Goal: Book appointment/travel/reservation

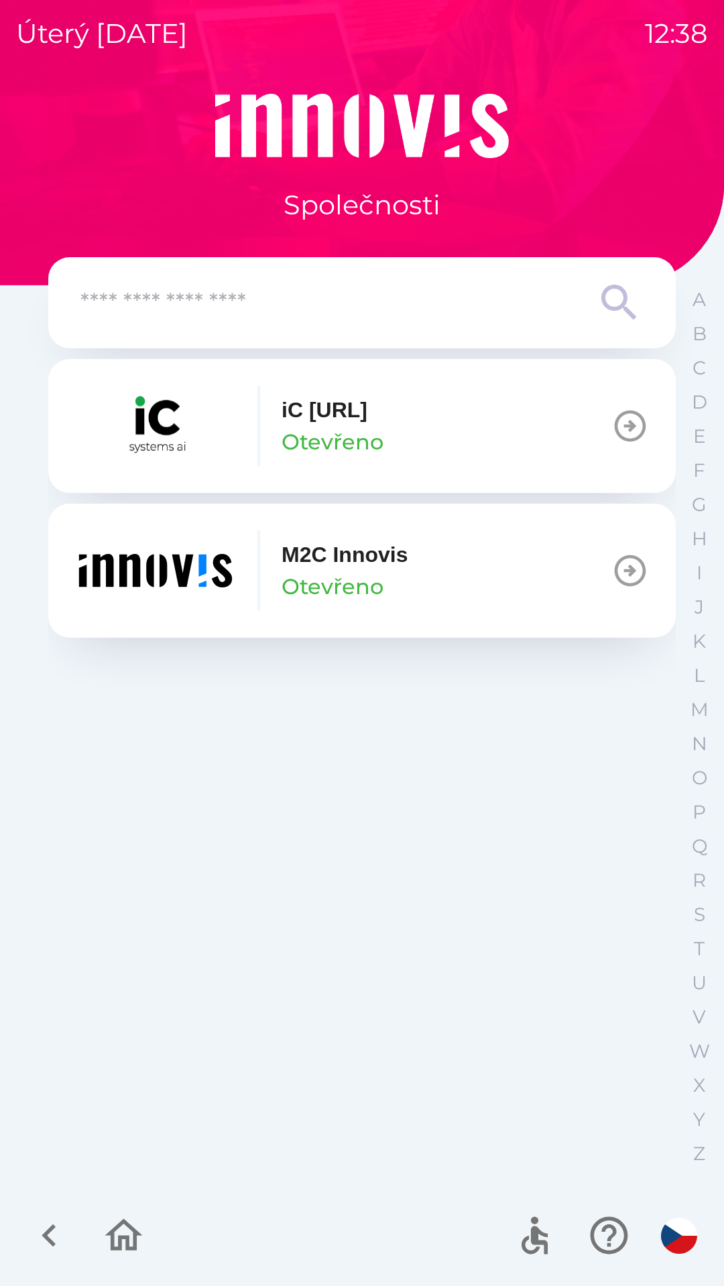
click at [514, 559] on button "M2C Innovis Otevřeno" at bounding box center [361, 571] width 627 height 134
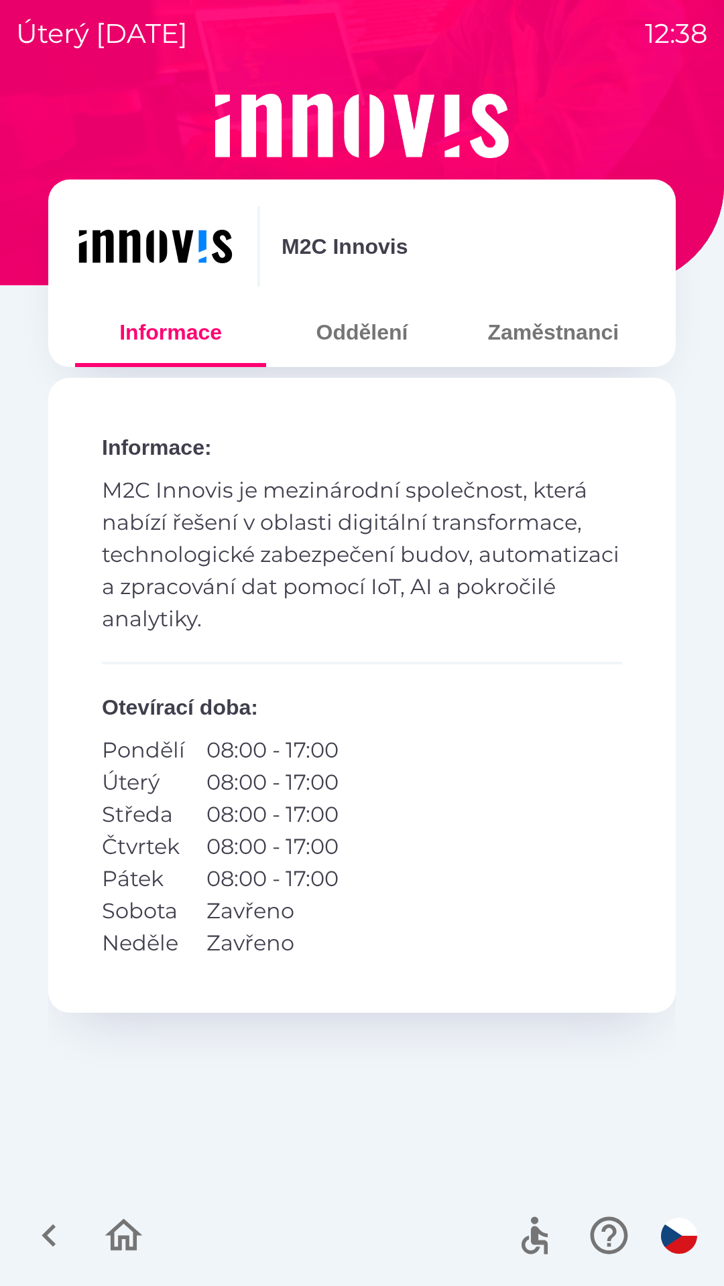
click at [350, 339] on button "Oddělení" at bounding box center [361, 332] width 191 height 48
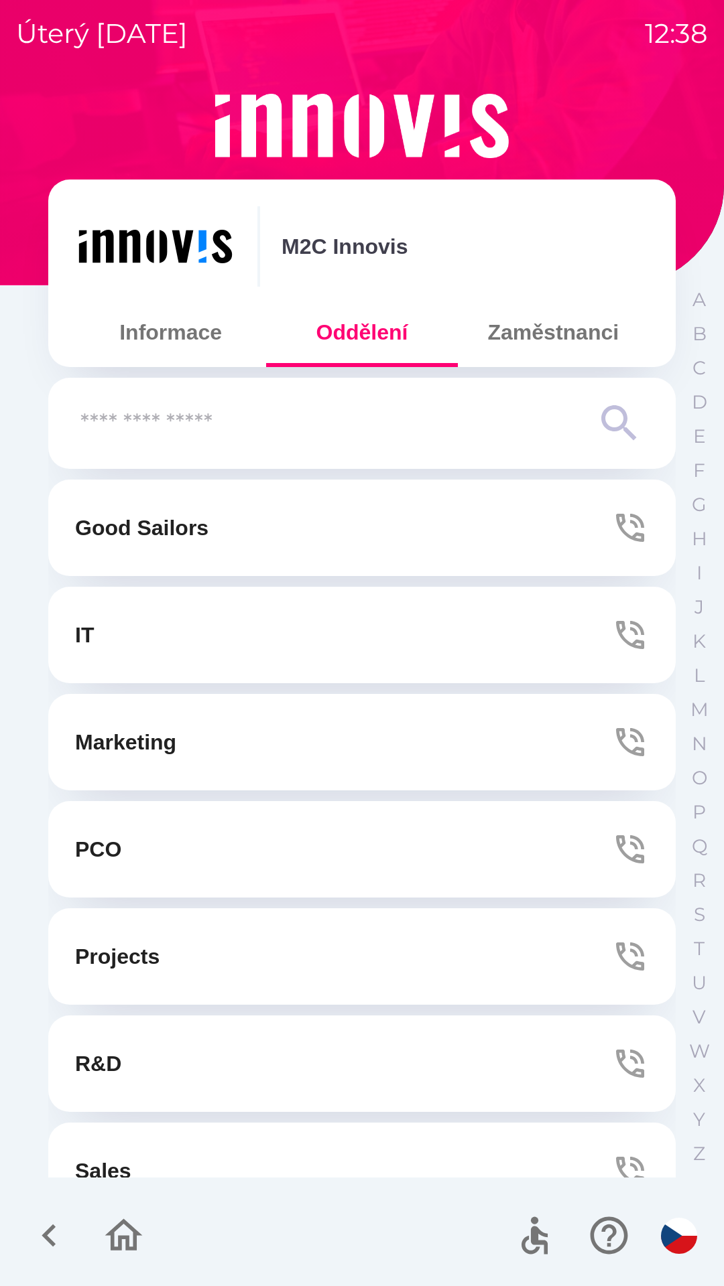
click at [385, 645] on button "IT" at bounding box center [361, 635] width 627 height 96
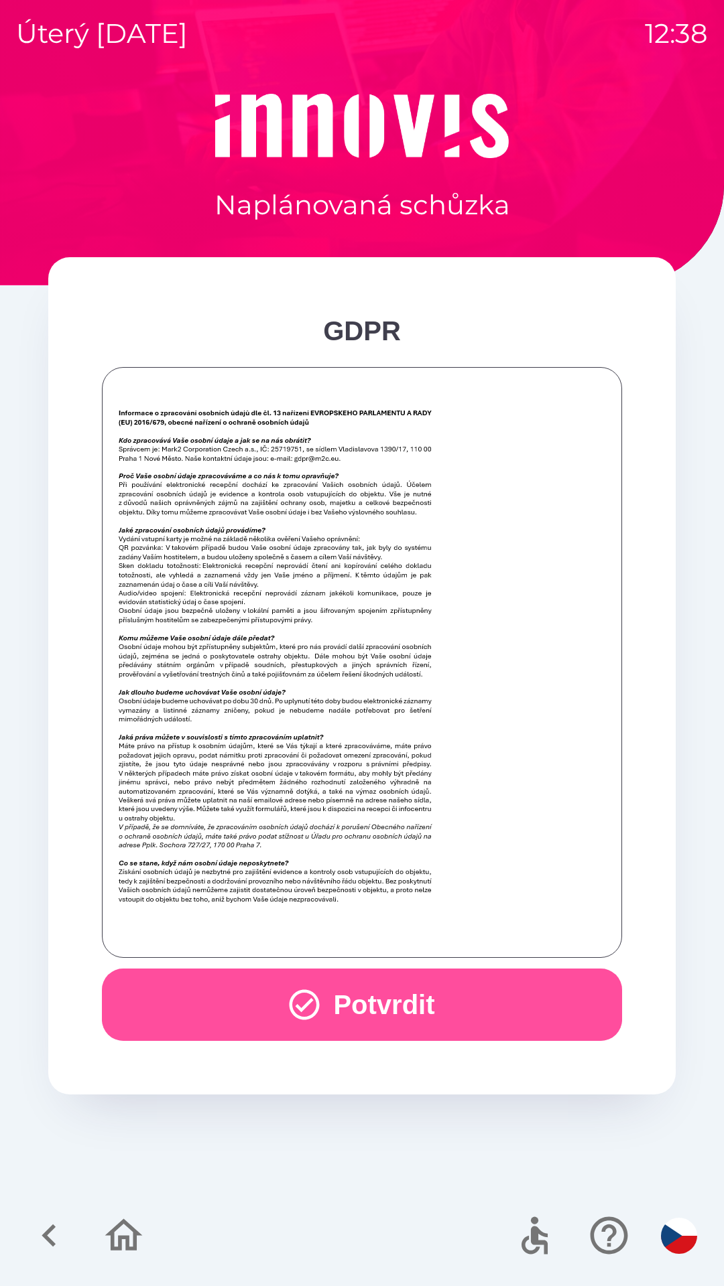
click at [295, 1002] on icon "button" at bounding box center [304, 1005] width 36 height 36
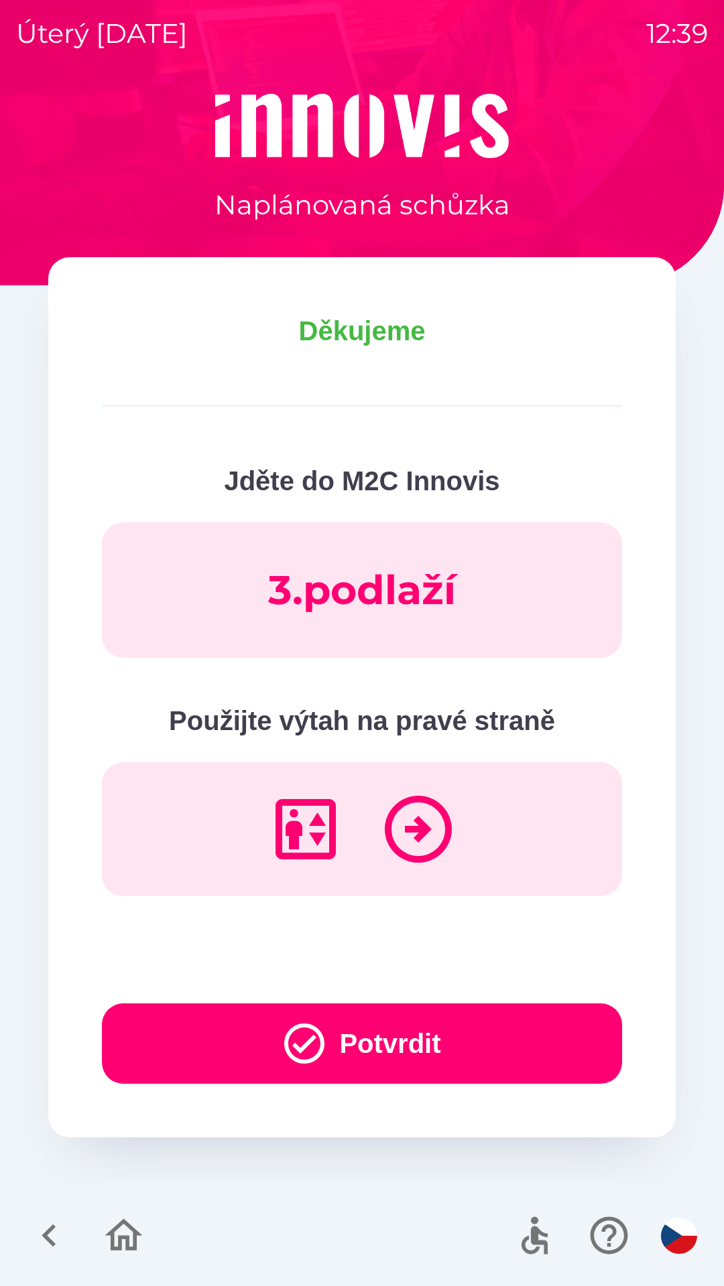
click at [381, 1039] on button "Potvrdit" at bounding box center [362, 1044] width 520 height 80
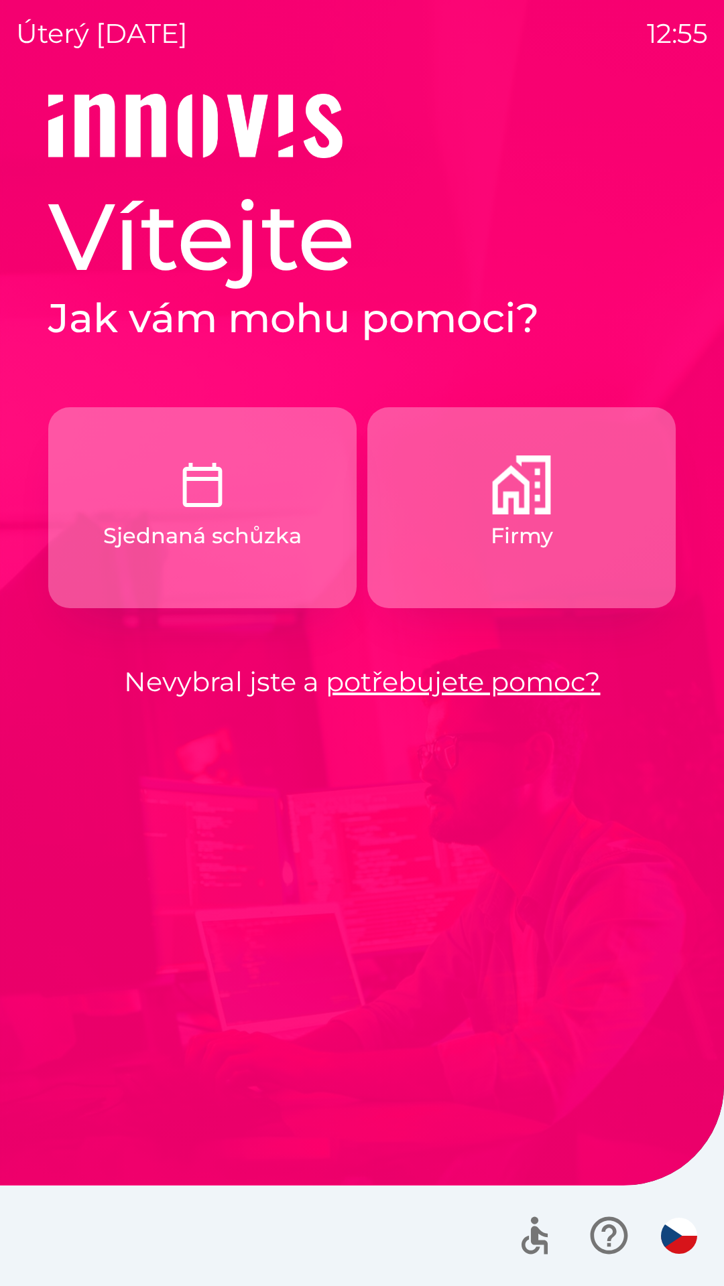
click at [230, 523] on p "Sjednaná schůzka" at bounding box center [202, 536] width 198 height 32
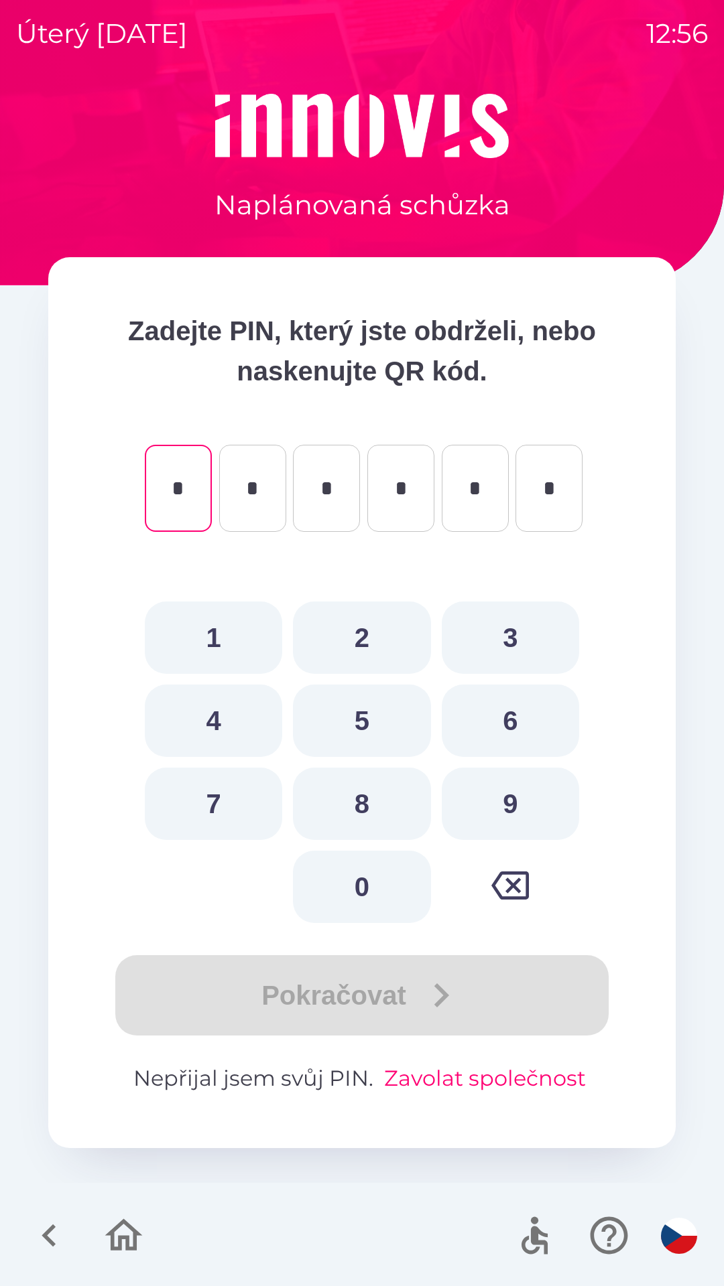
click at [473, 1081] on button "Zavolat společnost" at bounding box center [485, 1079] width 212 height 32
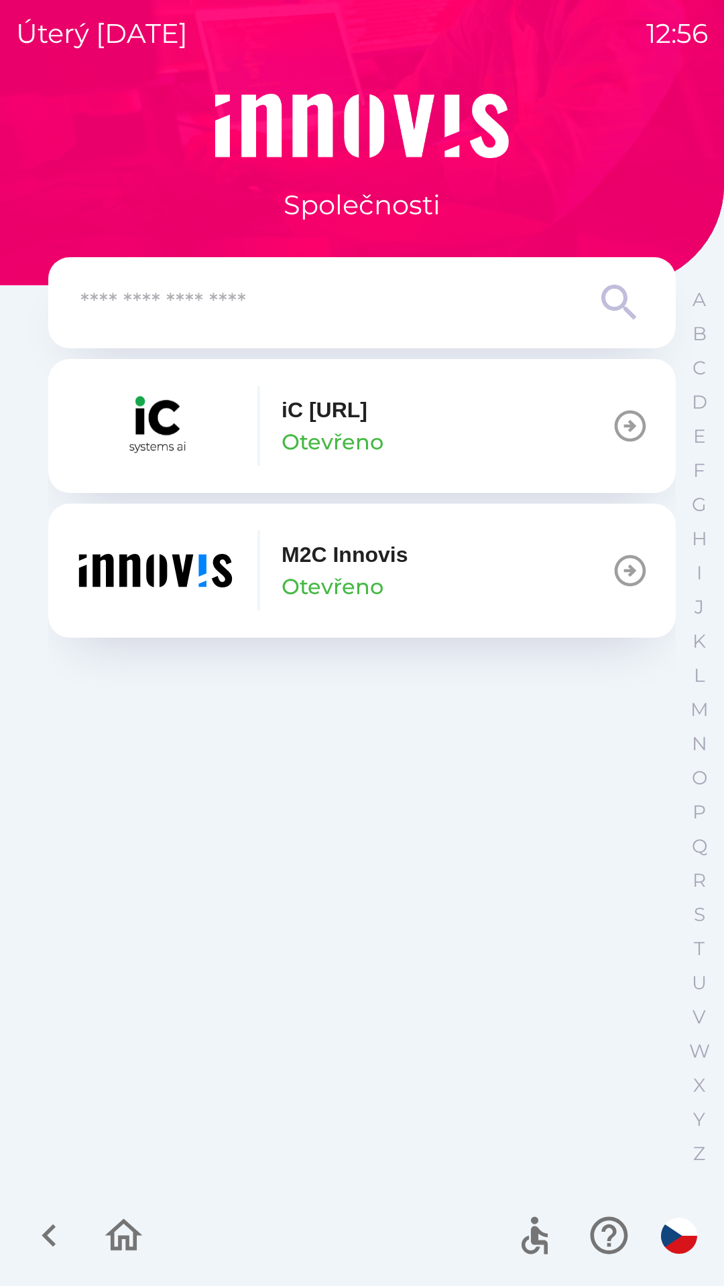
click at [439, 302] on input "text" at bounding box center [334, 303] width 509 height 37
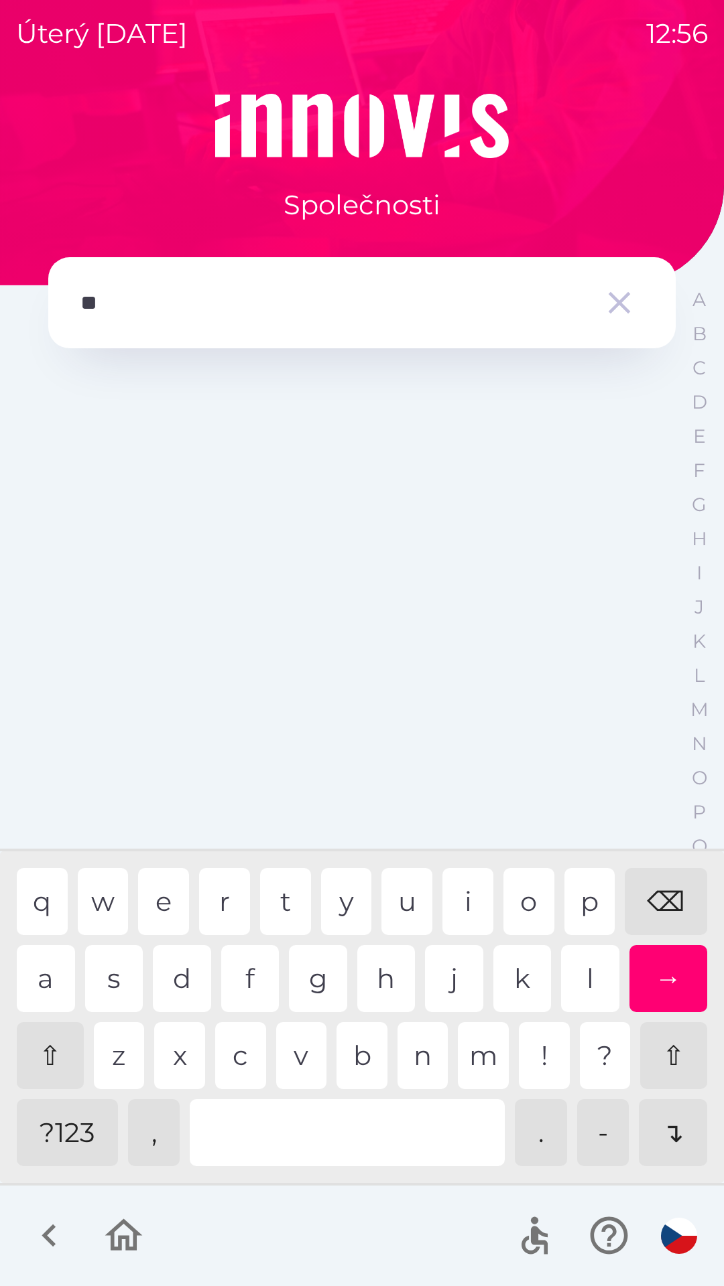
click at [465, 902] on div "i" at bounding box center [467, 901] width 51 height 67
click at [568, 969] on div "l" at bounding box center [590, 978] width 58 height 67
type input "******"
click at [671, 980] on div "→" at bounding box center [668, 978] width 78 height 67
click at [671, 984] on div "→" at bounding box center [668, 978] width 78 height 67
